Goal: Task Accomplishment & Management: Manage account settings

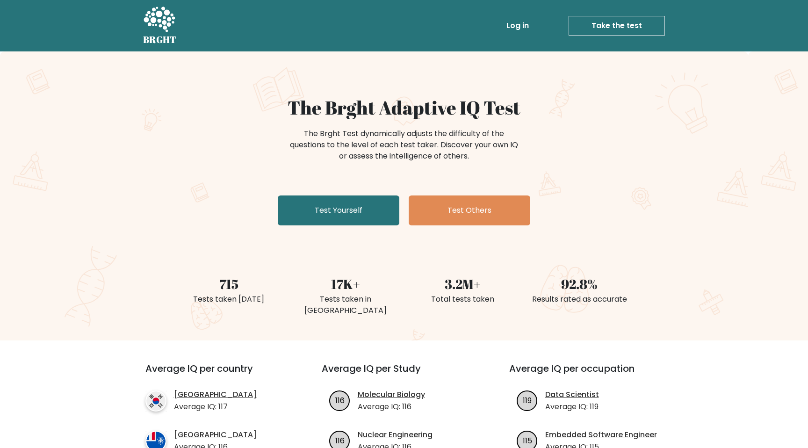
click at [510, 21] on link "Log in" at bounding box center [518, 25] width 30 height 19
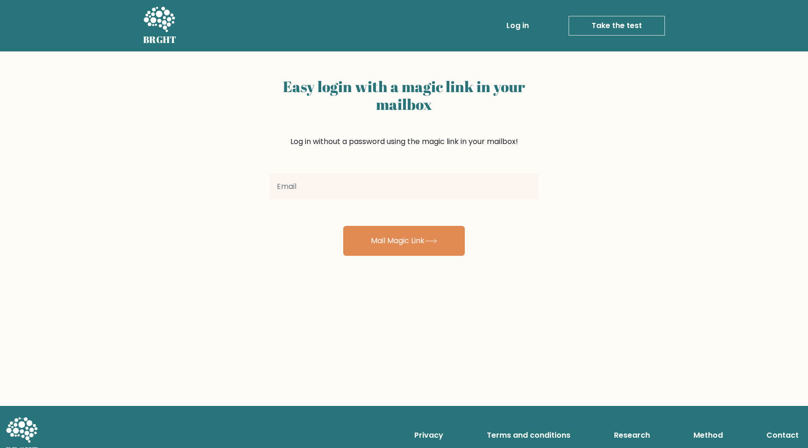
click at [339, 188] on input "email" at bounding box center [403, 187] width 269 height 26
type input "cardinal.ximinez.again@gmail.com"
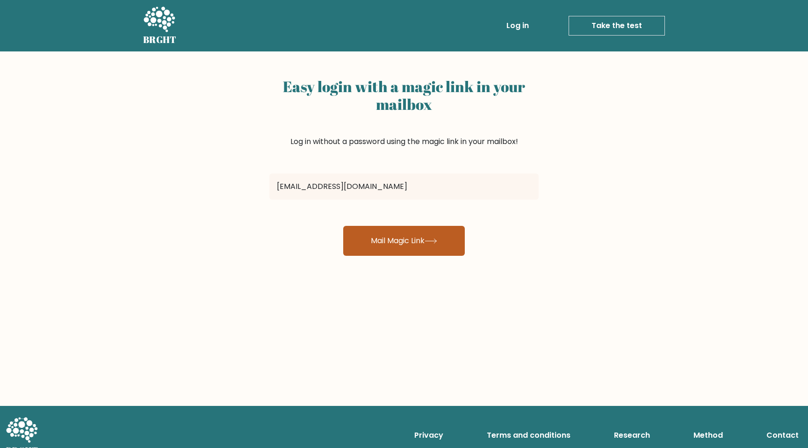
click at [377, 240] on button "Mail Magic Link" at bounding box center [404, 241] width 122 height 30
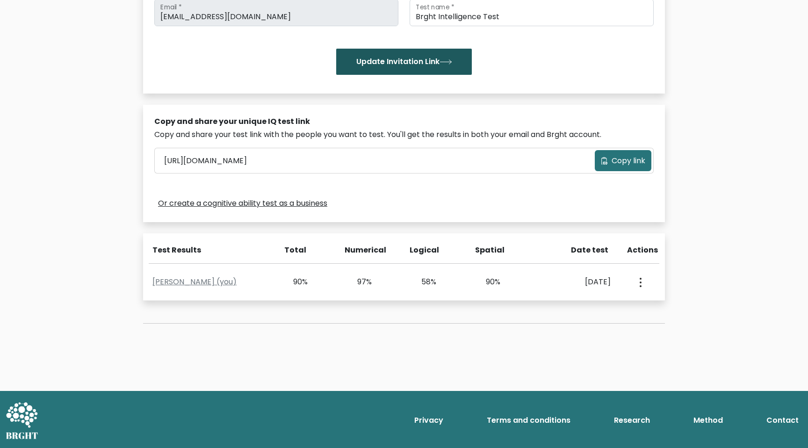
scroll to position [190, 0]
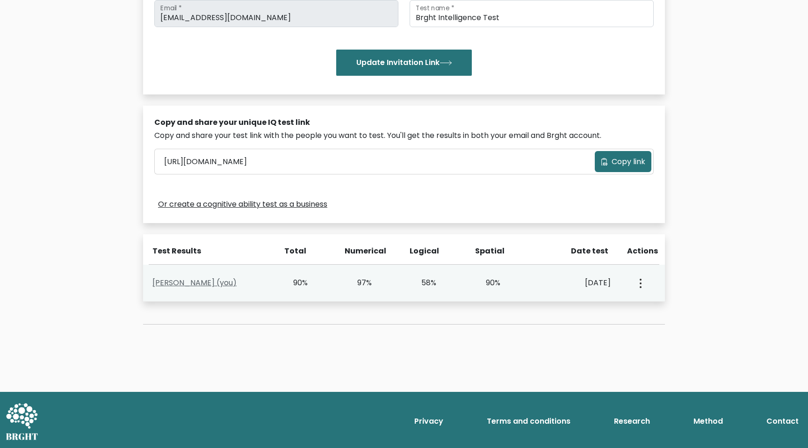
click at [192, 283] on link "Daniil Bober (you)" at bounding box center [195, 282] width 84 height 11
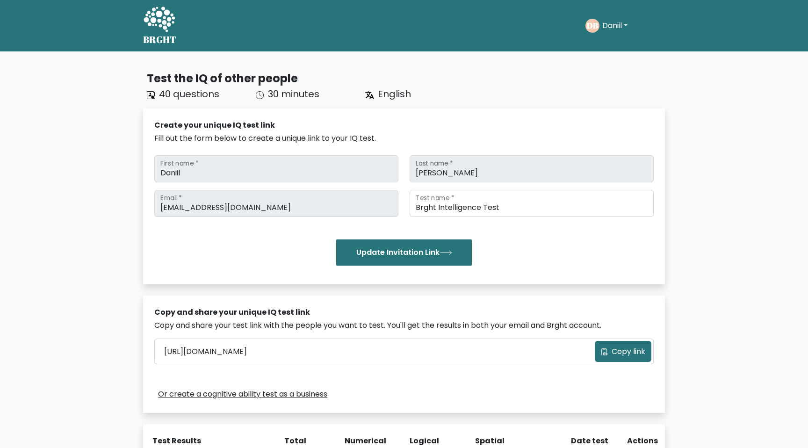
scroll to position [191, 0]
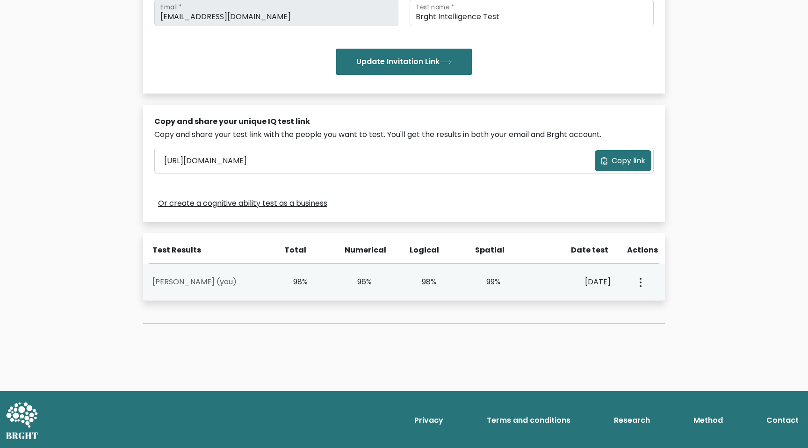
click at [204, 284] on link "Daniil Bober (you)" at bounding box center [195, 281] width 84 height 11
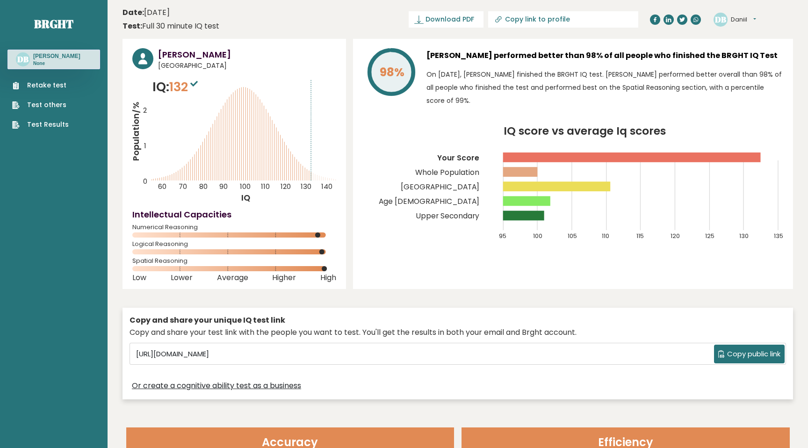
click at [733, 16] on button "Daniil" at bounding box center [743, 19] width 25 height 9
click at [750, 71] on link "Logout" at bounding box center [756, 72] width 48 height 13
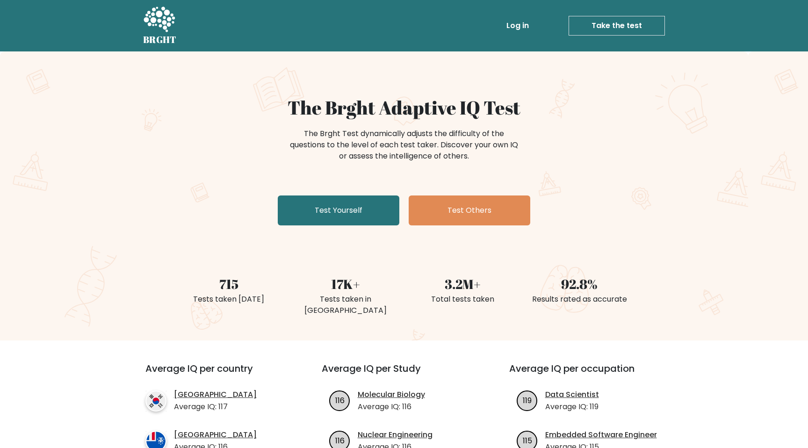
click at [528, 30] on link "Log in" at bounding box center [518, 25] width 30 height 19
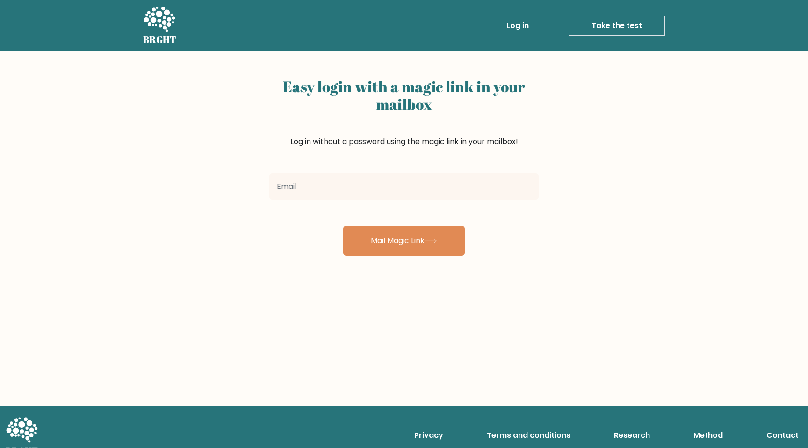
click at [376, 177] on input "email" at bounding box center [403, 187] width 269 height 26
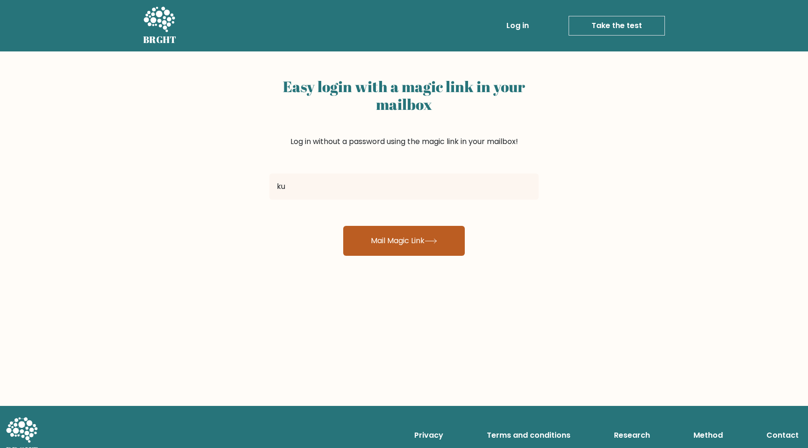
type input "kurt-kowalsky@yandex.ru"
click at [395, 233] on button "Mail Magic Link" at bounding box center [404, 241] width 122 height 30
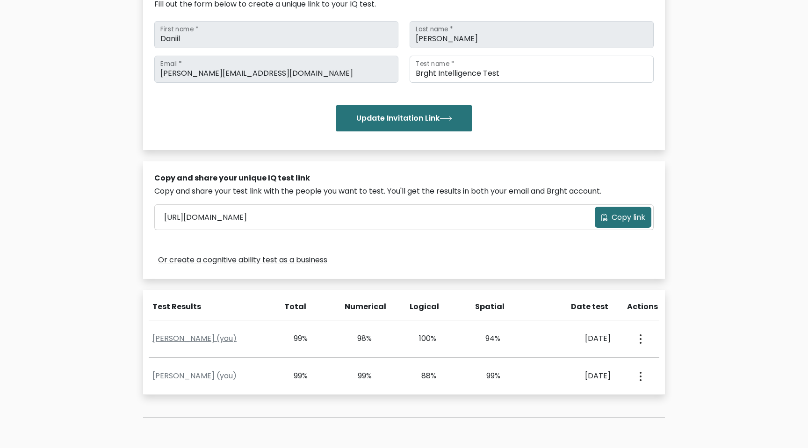
scroll to position [228, 0]
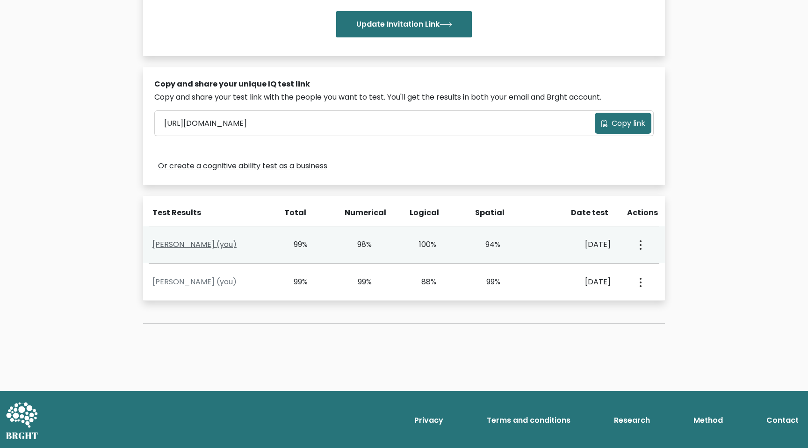
click at [189, 247] on link "Daniil Bober (you)" at bounding box center [195, 244] width 84 height 11
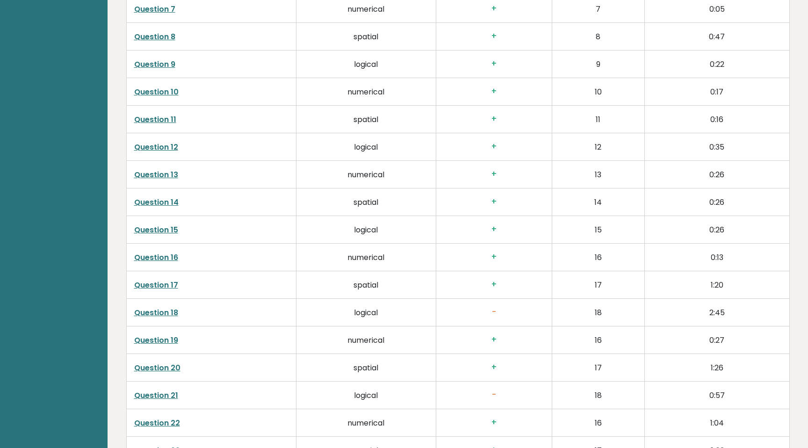
scroll to position [1908, 0]
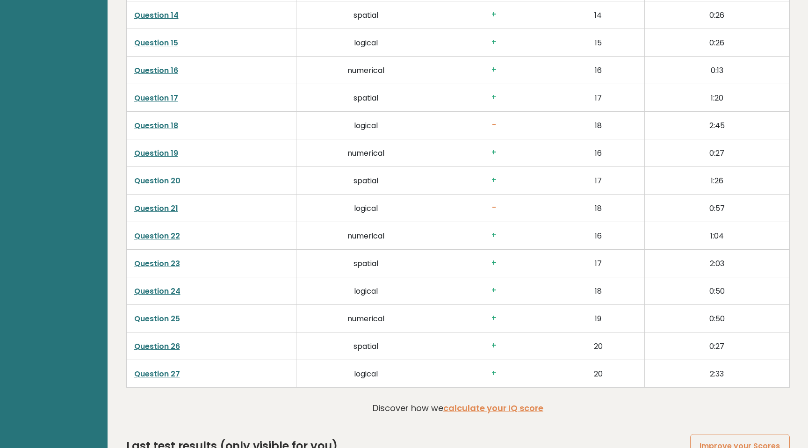
click at [154, 346] on link "Question 26" at bounding box center [157, 346] width 46 height 11
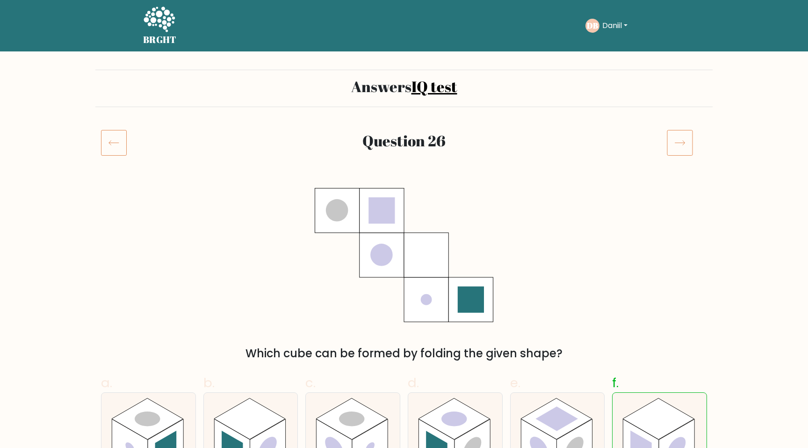
click at [118, 138] on icon at bounding box center [114, 143] width 26 height 26
